Goal: Task Accomplishment & Management: Manage account settings

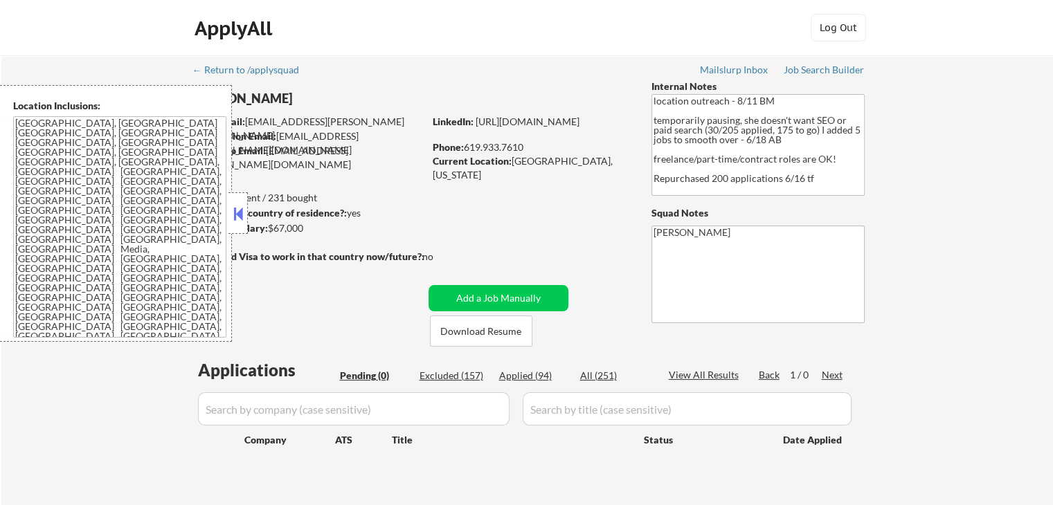
click at [233, 208] on button at bounding box center [238, 214] width 15 height 21
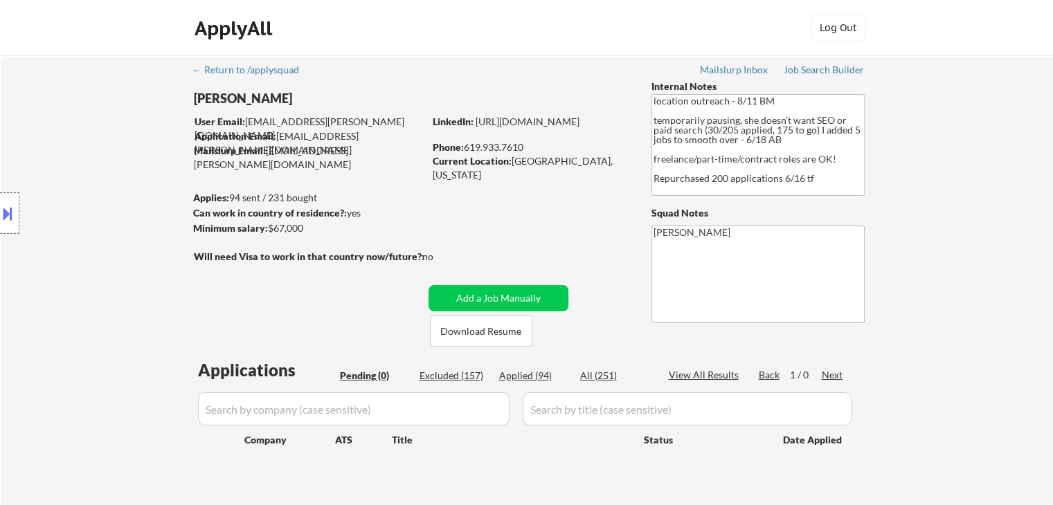
click at [162, 236] on div "Location Inclusions: [GEOGRAPHIC_DATA], [GEOGRAPHIC_DATA] [GEOGRAPHIC_DATA], [G…" at bounding box center [124, 213] width 248 height 257
click at [532, 374] on div "Applied (94)" at bounding box center [533, 376] width 69 height 14
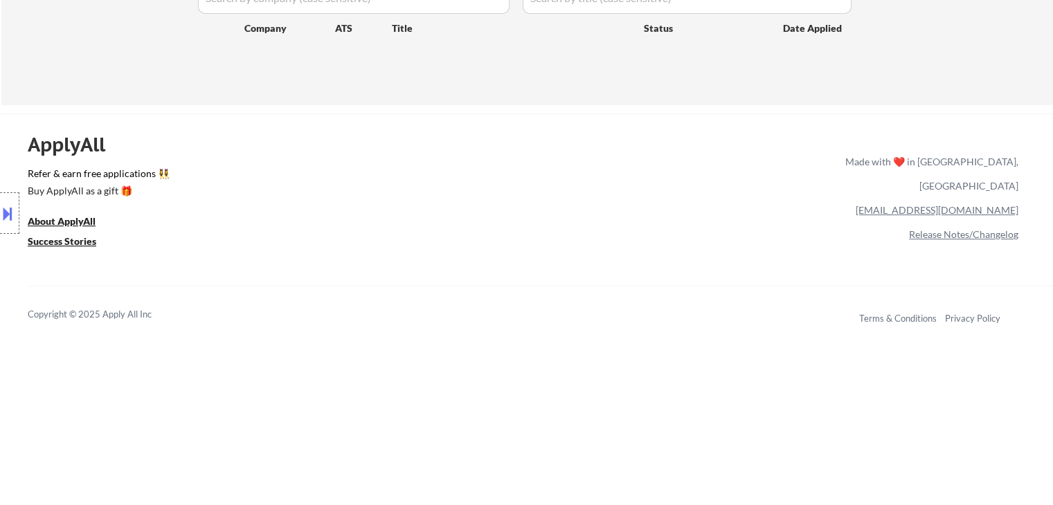
scroll to position [415, 0]
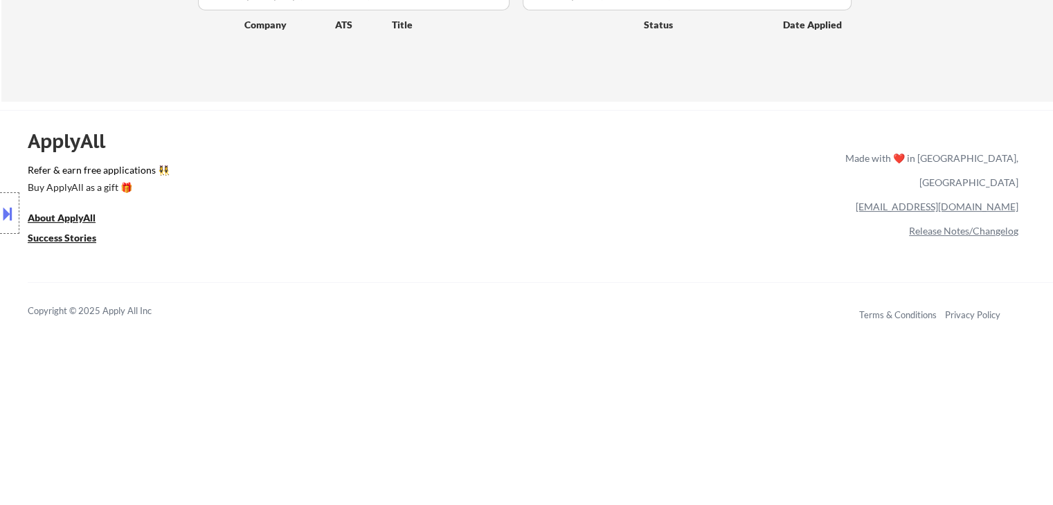
select select ""applied""
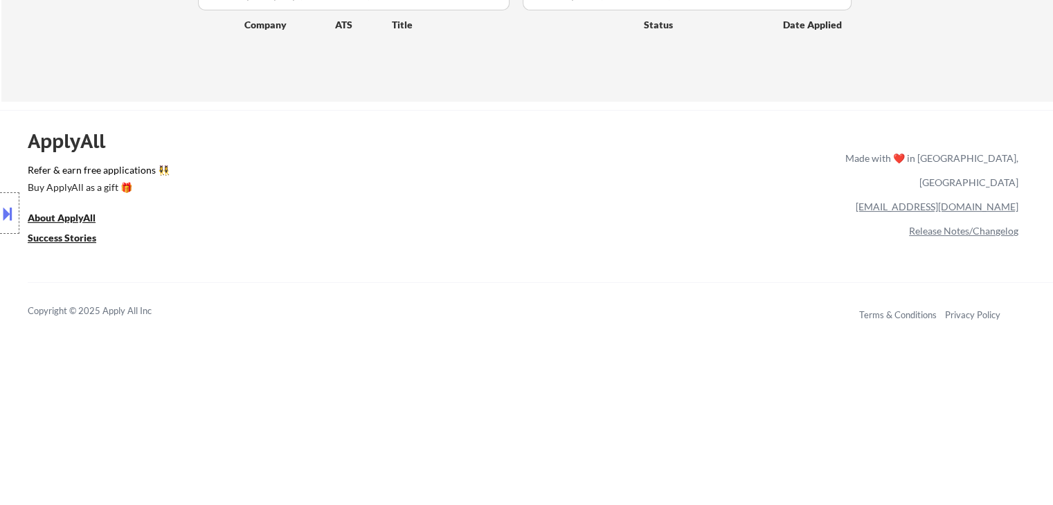
select select ""applied""
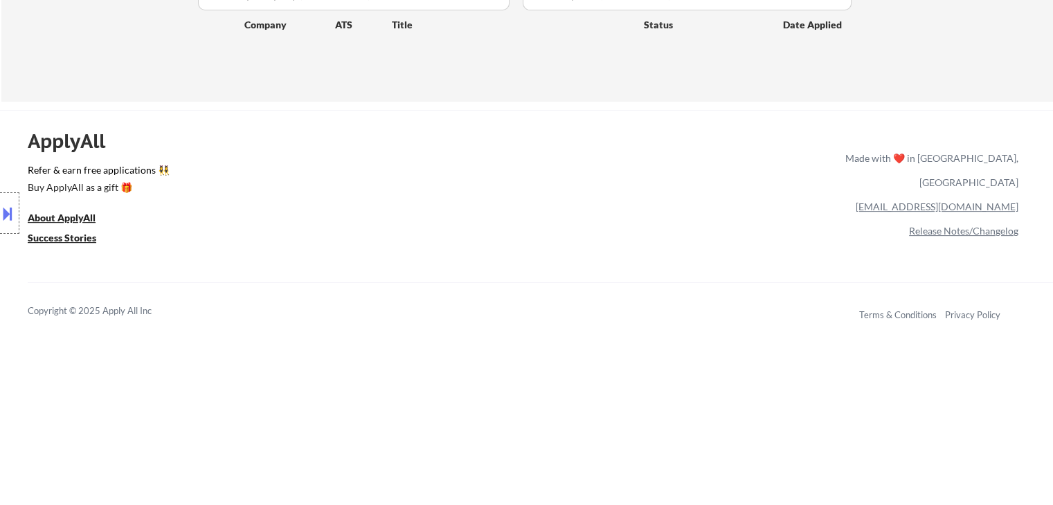
select select ""applied""
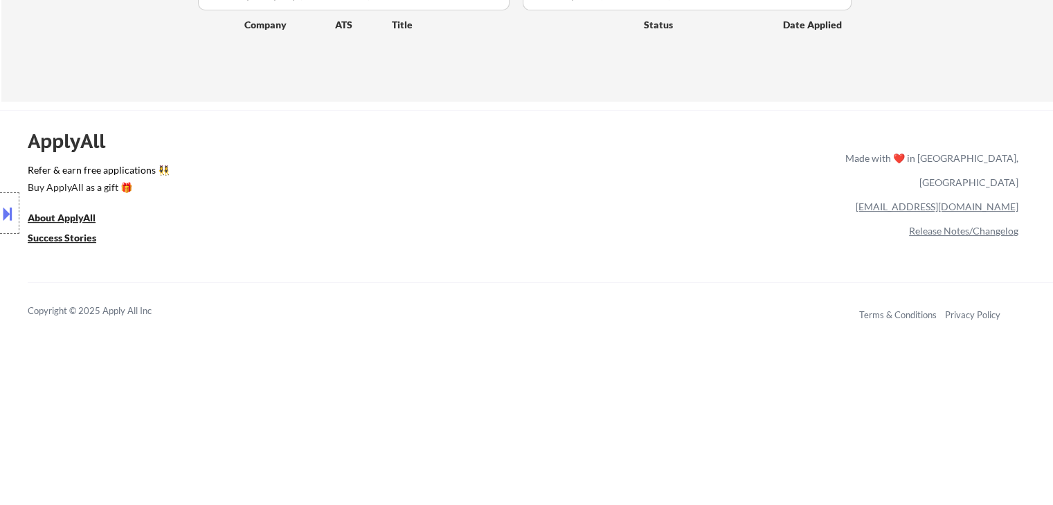
select select ""applied""
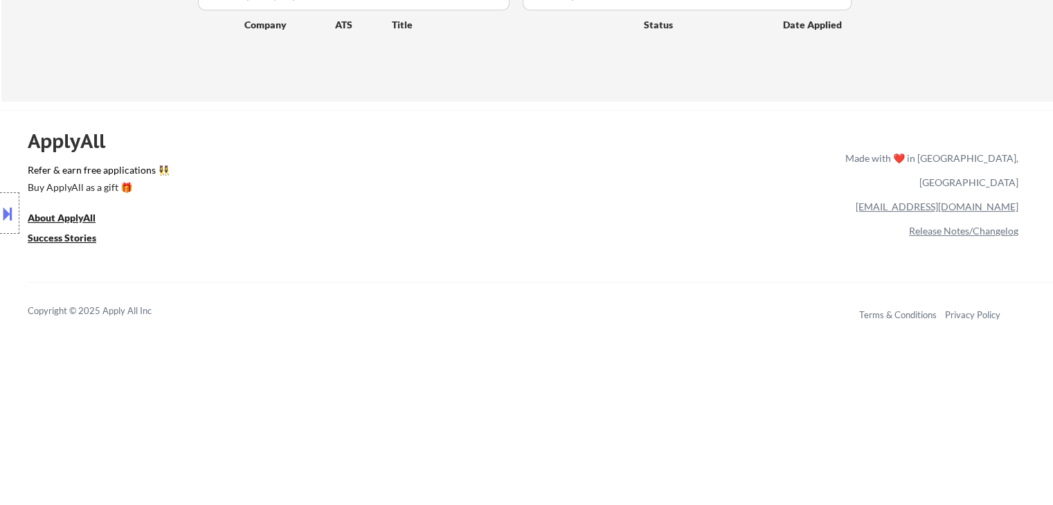
select select ""applied""
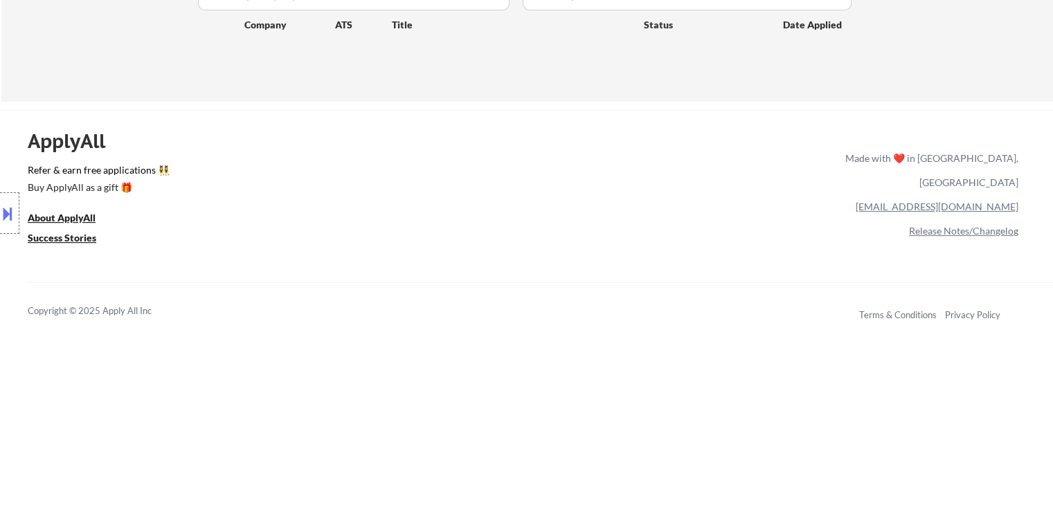
select select ""applied""
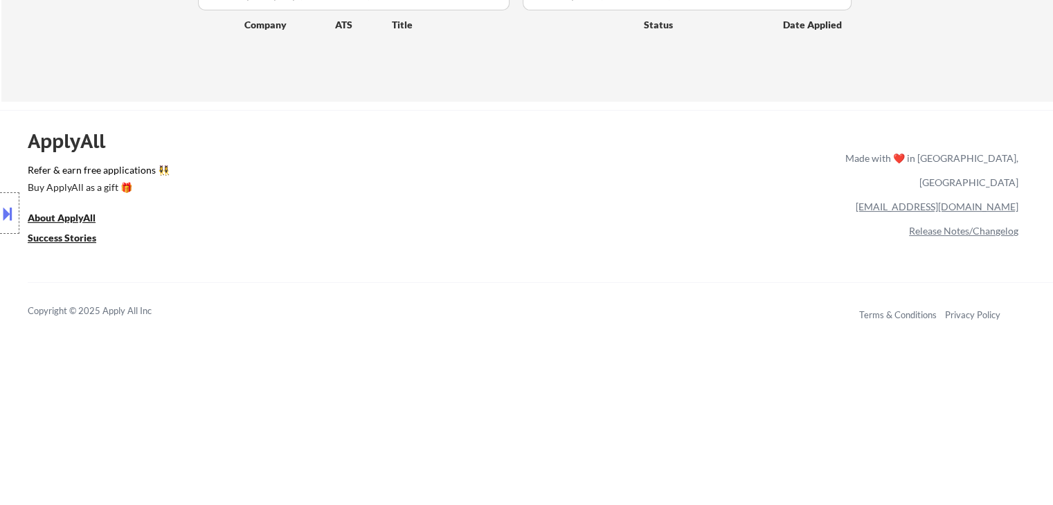
select select ""applied""
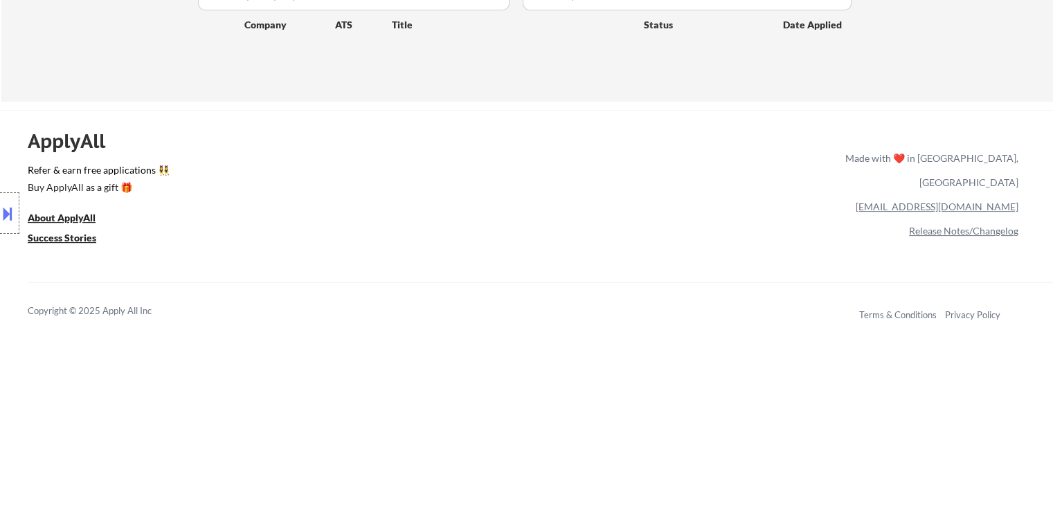
select select ""applied""
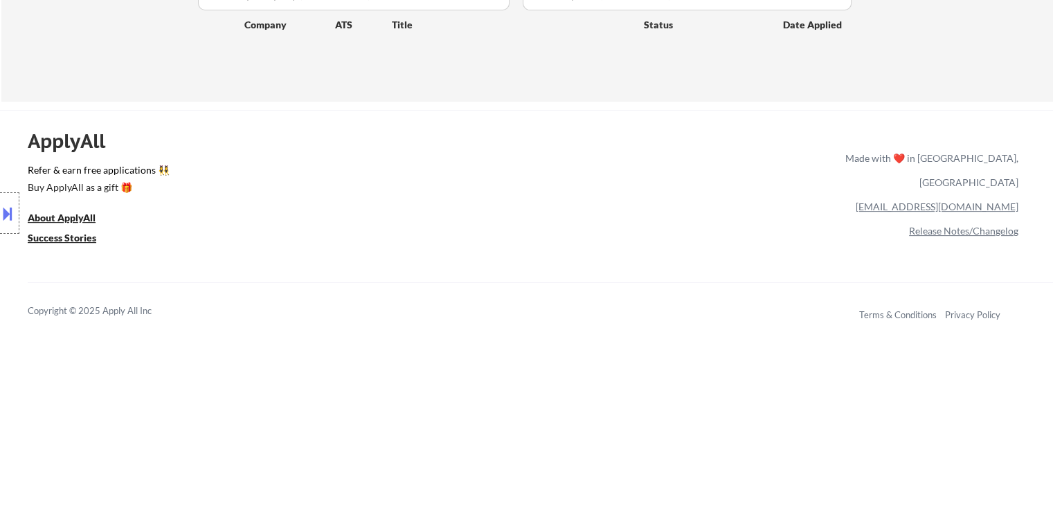
select select ""applied""
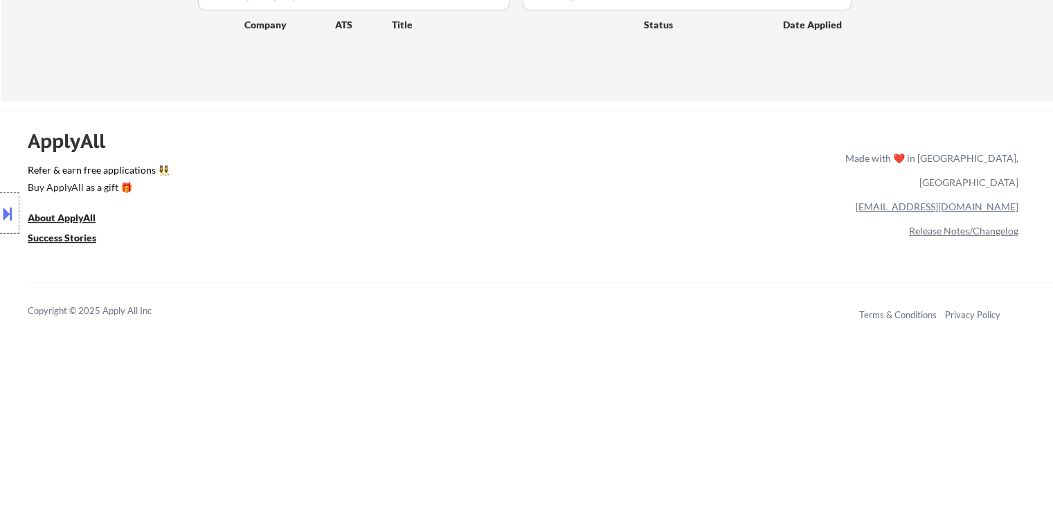
select select ""applied""
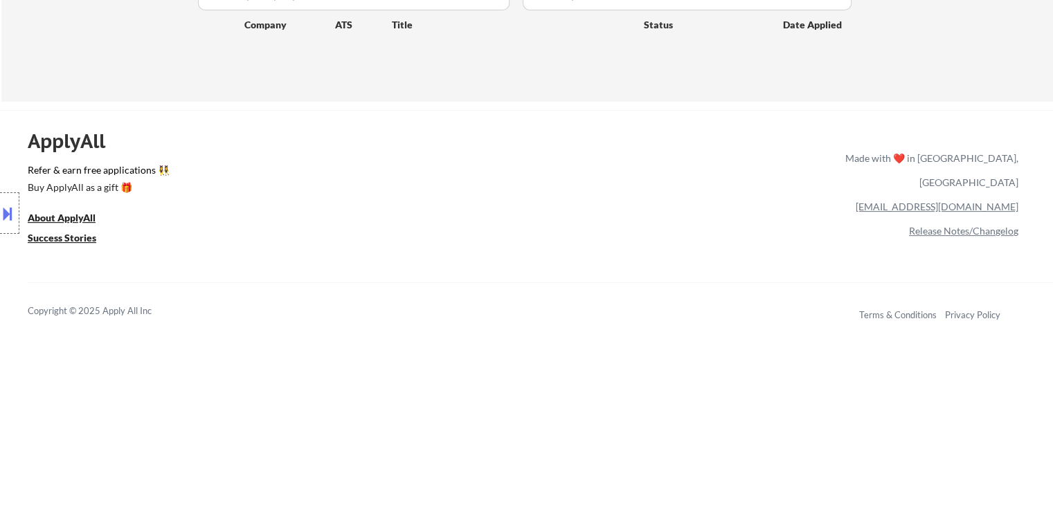
select select ""applied""
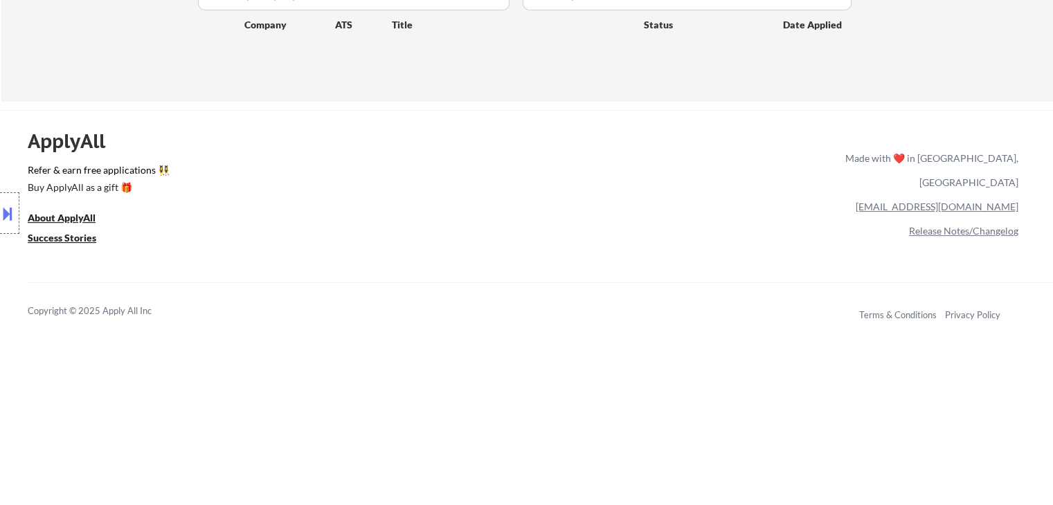
select select ""applied""
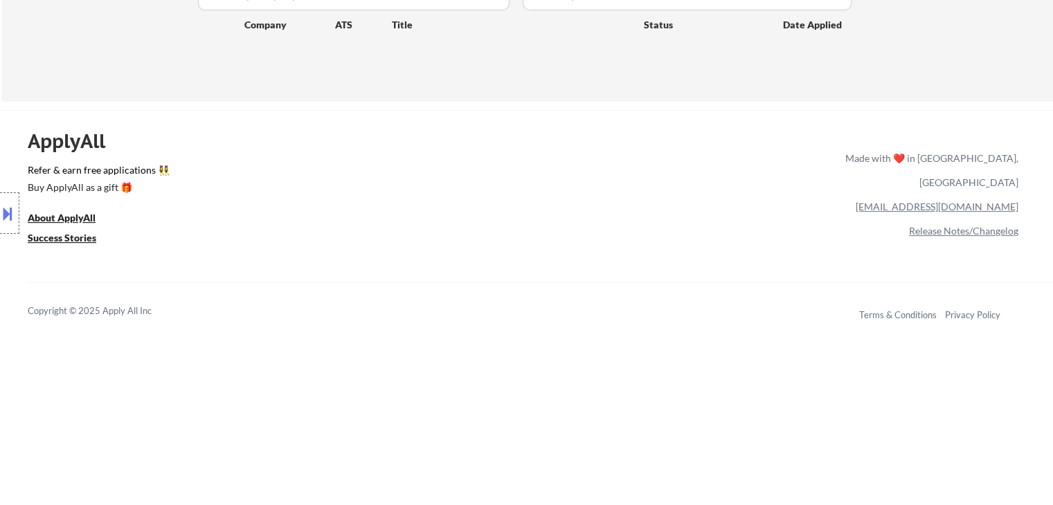
select select ""applied""
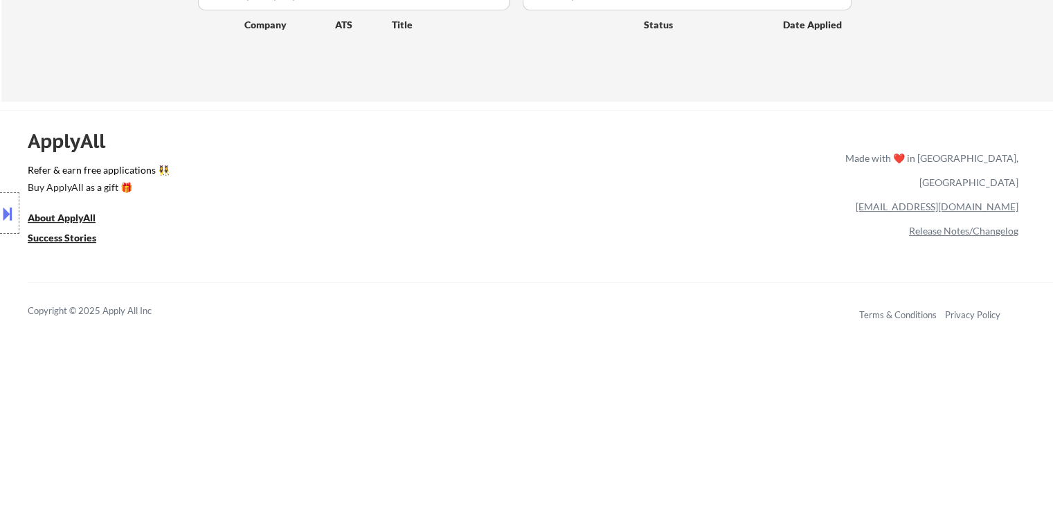
select select ""applied""
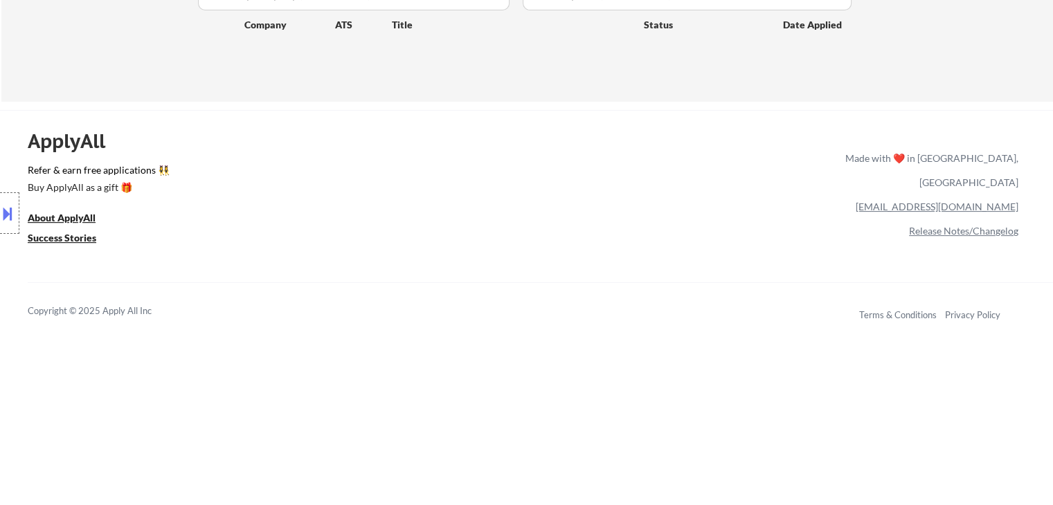
select select ""applied""
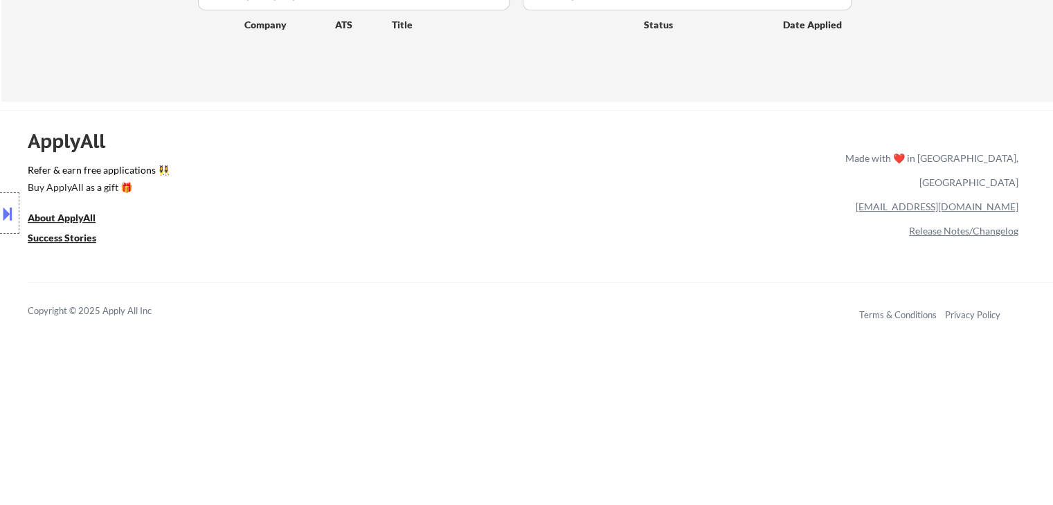
select select ""applied""
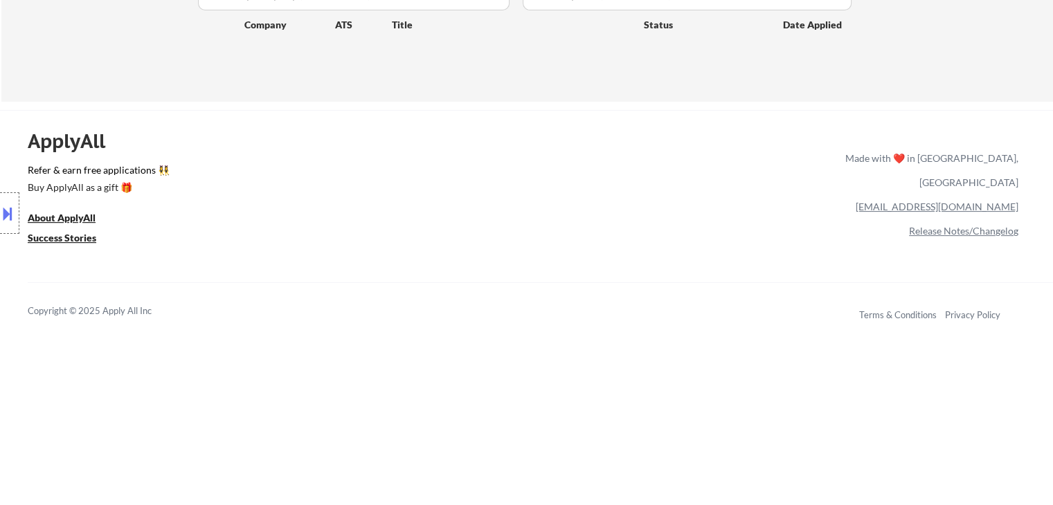
select select ""applied""
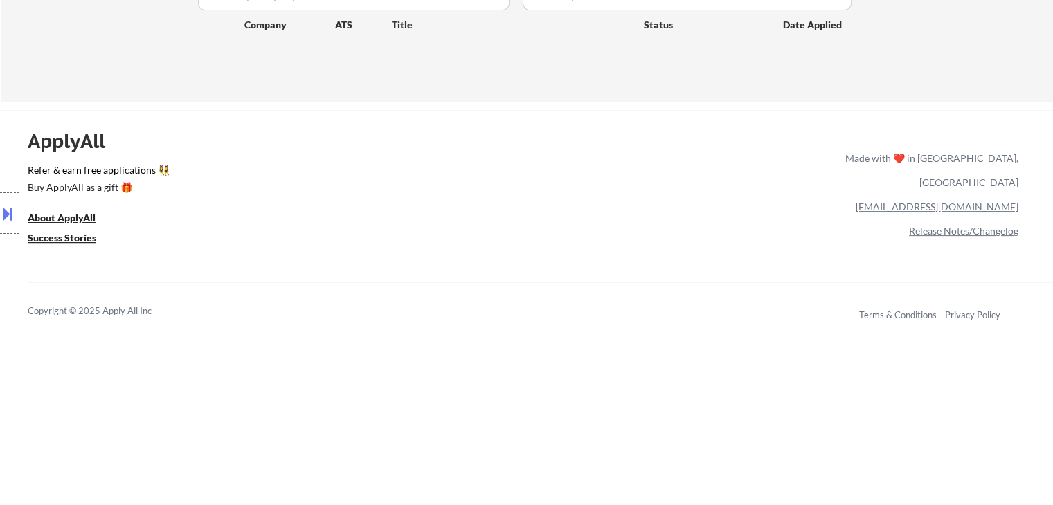
select select ""applied""
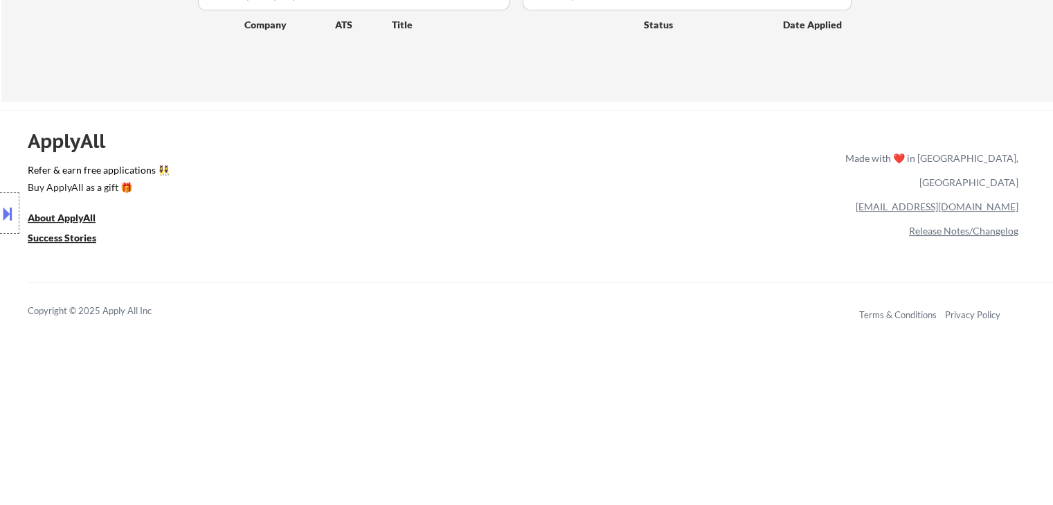
select select ""applied""
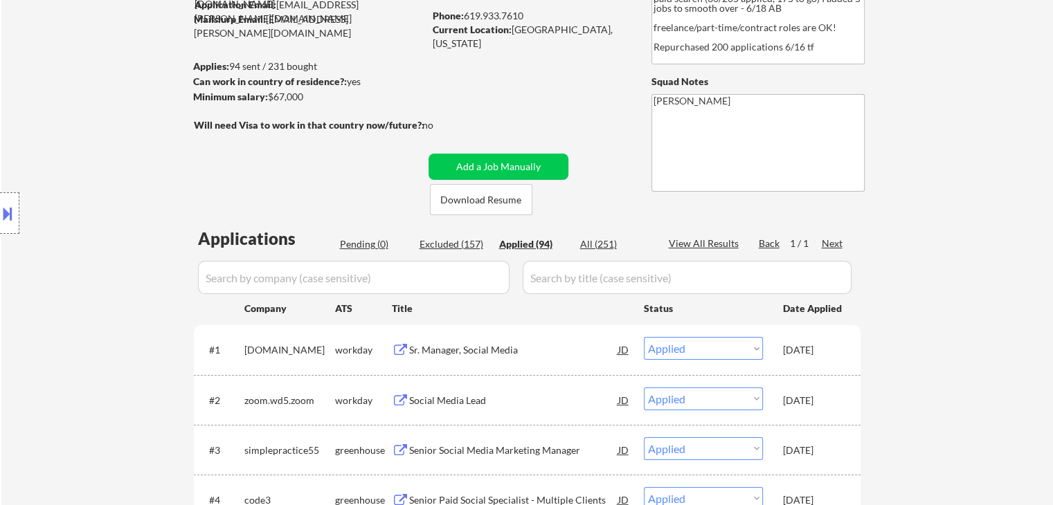
scroll to position [138, 0]
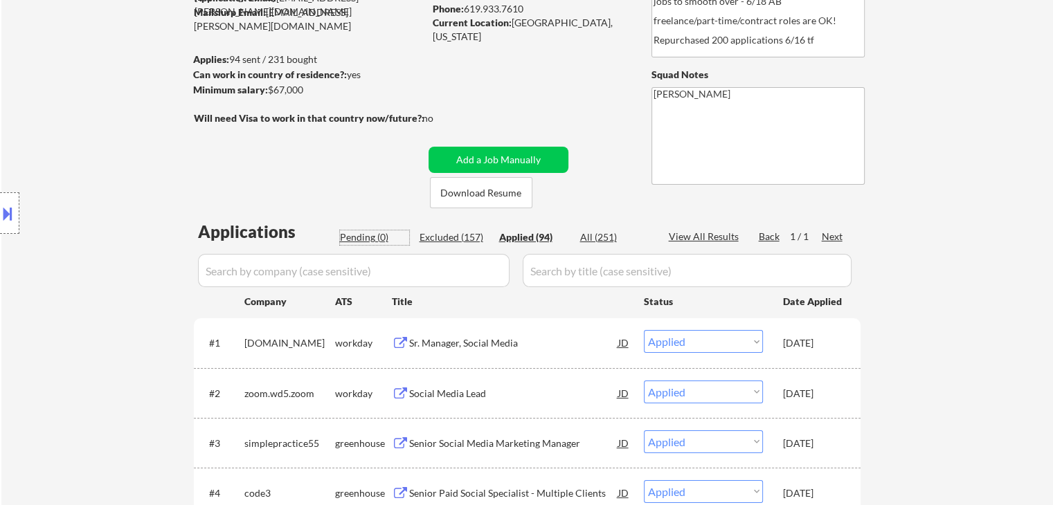
drag, startPoint x: 372, startPoint y: 234, endPoint x: 330, endPoint y: 207, distance: 50.1
click at [371, 234] on div "Pending (0)" at bounding box center [374, 238] width 69 height 14
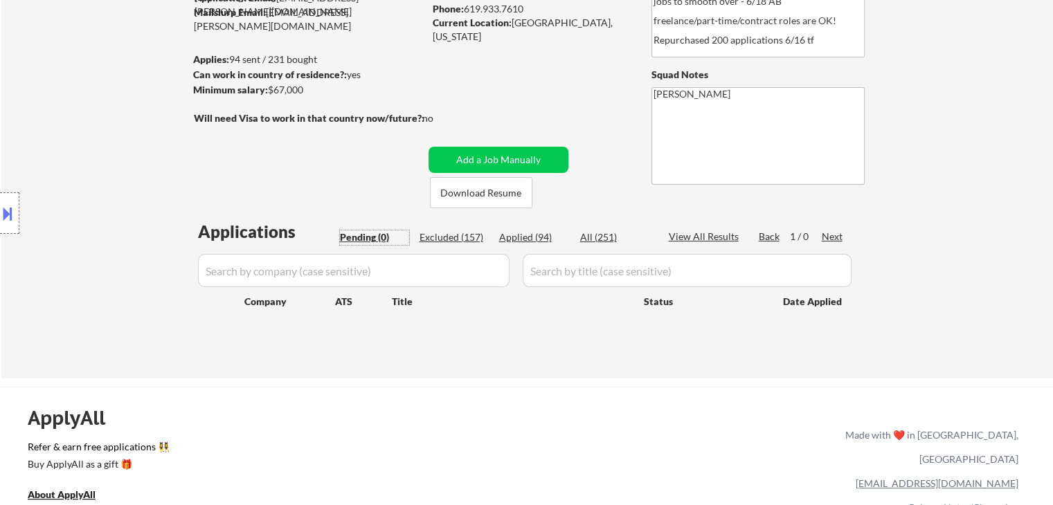
click at [518, 242] on div "Applied (94)" at bounding box center [533, 238] width 69 height 14
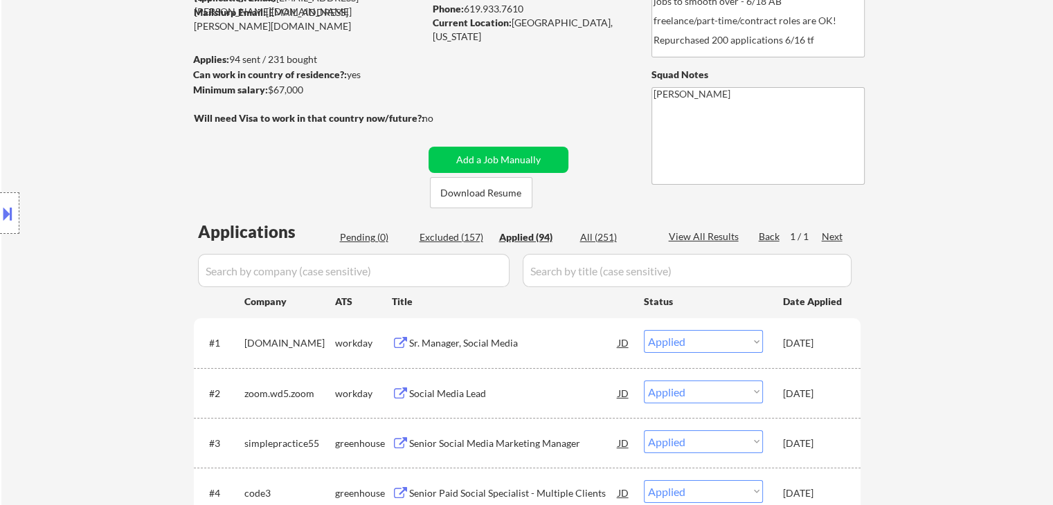
click at [143, 249] on div "Location Inclusions: [GEOGRAPHIC_DATA], [GEOGRAPHIC_DATA] [GEOGRAPHIC_DATA], [G…" at bounding box center [124, 213] width 248 height 257
